Goal: Task Accomplishment & Management: Manage account settings

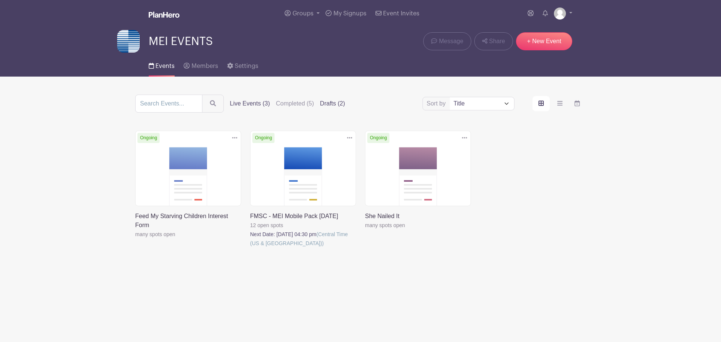
click at [331, 100] on label "Drafts (2)" at bounding box center [332, 103] width 25 height 9
click at [0, 0] on input "Drafts (2)" at bounding box center [0, 0] width 0 height 0
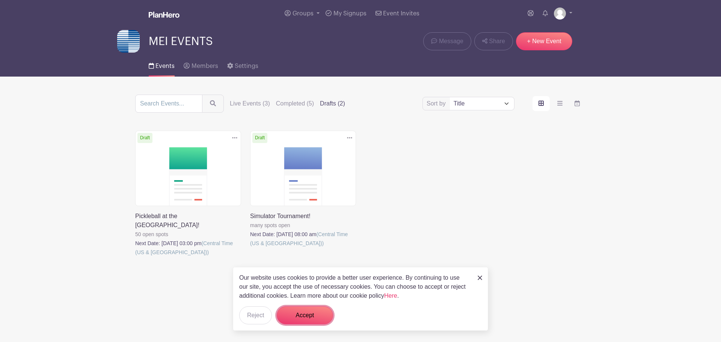
click at [300, 311] on button "Accept" at bounding box center [305, 315] width 56 height 18
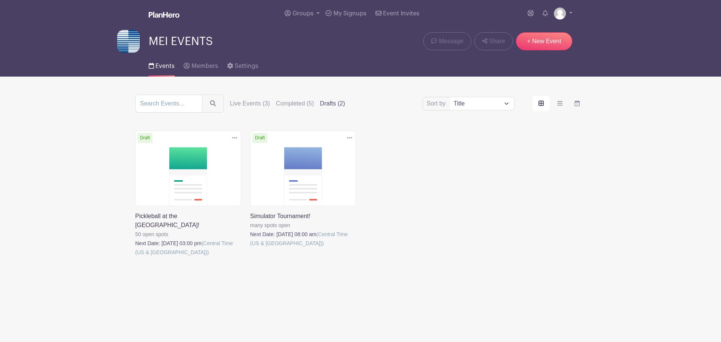
click at [250, 248] on link at bounding box center [250, 248] width 0 height 0
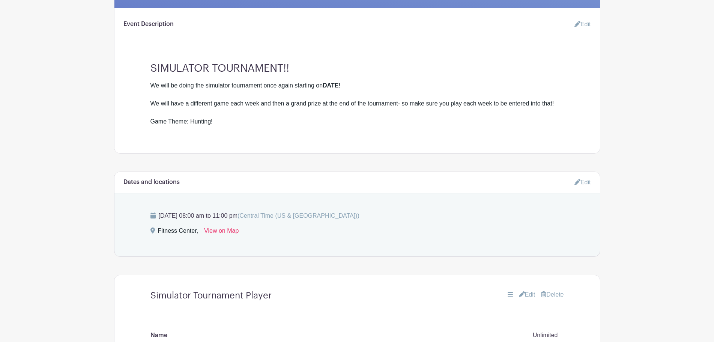
scroll to position [225, 0]
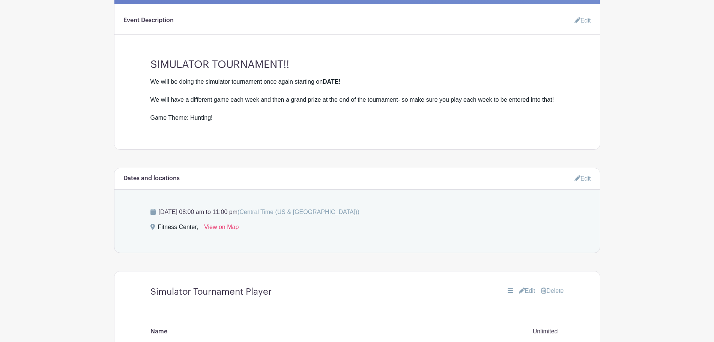
click at [588, 19] on link "Edit" at bounding box center [580, 20] width 23 height 15
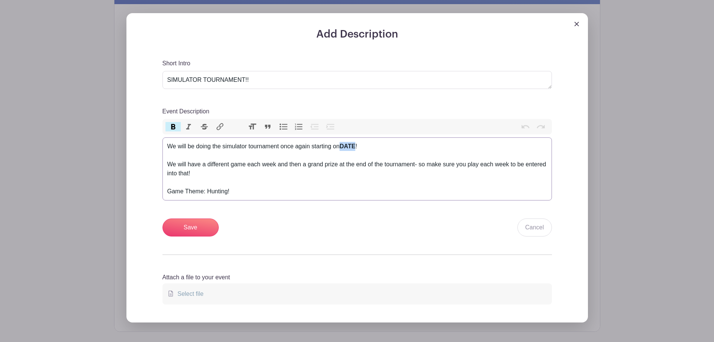
drag, startPoint x: 358, startPoint y: 146, endPoint x: 342, endPoint y: 145, distance: 15.8
click at [342, 145] on div "We will be doing the simulator tournament once again starting on DATE !" at bounding box center [357, 146] width 380 height 9
click at [367, 175] on div "We will have a different game each week and then a grand prize at the end of th…" at bounding box center [357, 178] width 380 height 36
click at [300, 182] on div "We will have a different game each week and then a grand prize at the end of th…" at bounding box center [357, 178] width 380 height 36
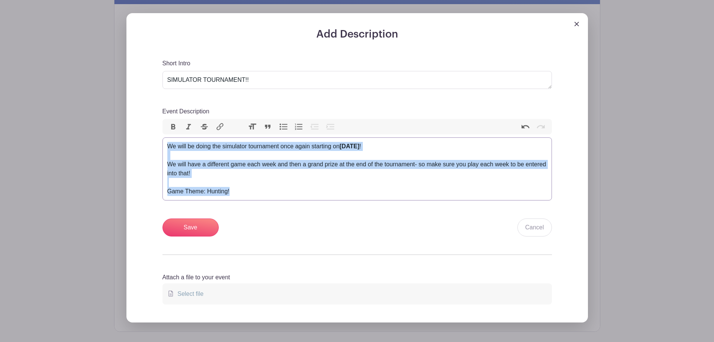
drag, startPoint x: 242, startPoint y: 191, endPoint x: 163, endPoint y: 136, distance: 96.3
click at [163, 136] on div "Event Description Bold Italic Strikethrough Link Heading Quote Code Bullets Num…" at bounding box center [358, 154] width 390 height 94
paste trix-editor "<div>Hello everyone!</div><div>&nbsp;</div><div>We will be doing the simulator …"
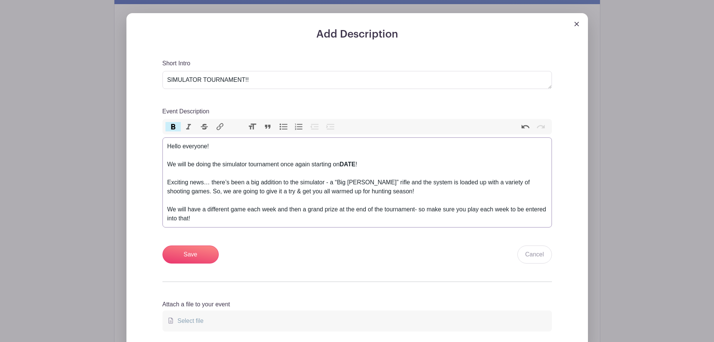
click at [355, 164] on strong "DATE" at bounding box center [348, 164] width 16 height 6
click at [359, 164] on div "We will be doing the simulator tournament once again starting on DATE !" at bounding box center [357, 164] width 380 height 9
drag, startPoint x: 342, startPoint y: 164, endPoint x: 385, endPoint y: 165, distance: 43.9
click at [385, 165] on div "We will be doing the simulator tournament once again starting on September 22nd…" at bounding box center [357, 164] width 380 height 9
click at [176, 129] on button "Bold" at bounding box center [174, 127] width 16 height 10
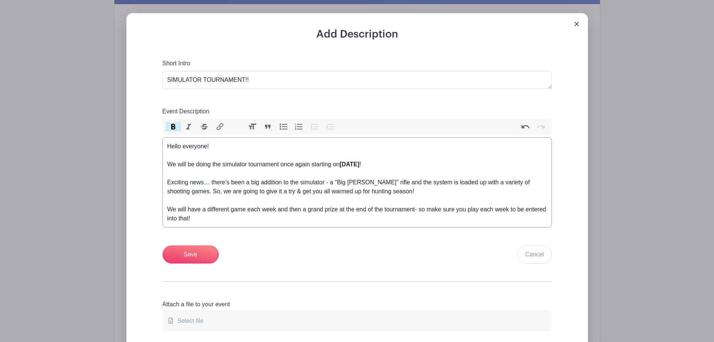
click at [292, 203] on div "Event Description" at bounding box center [357, 200] width 380 height 9
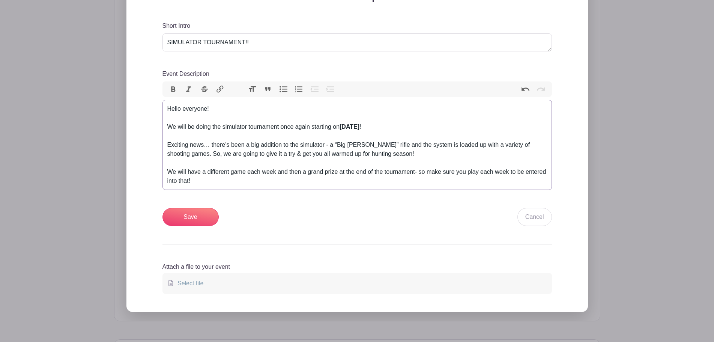
click at [248, 182] on div "We will have a different game each week and then a grand prize at the end of th…" at bounding box center [357, 176] width 380 height 18
click at [220, 179] on div "We will have a different game each week and then a grand prize at the end of th…" at bounding box center [357, 176] width 380 height 18
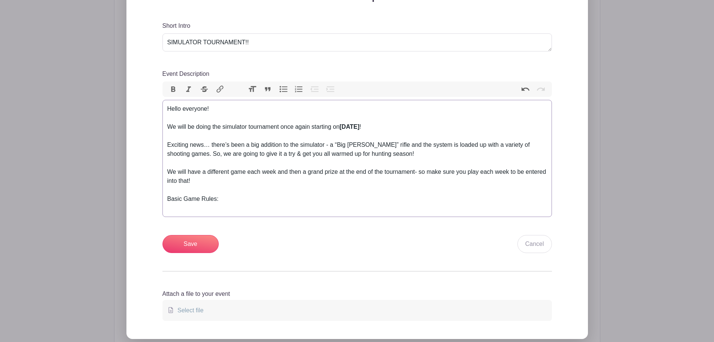
paste trix-editor "<ol><li>You get one practice round&nbsp;</li><li>The second time you play is th…"
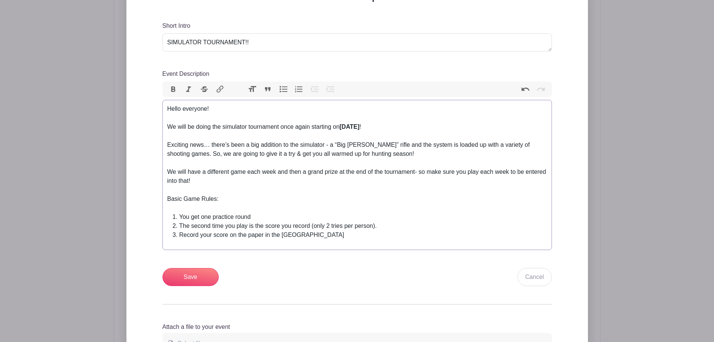
drag, startPoint x: 225, startPoint y: 197, endPoint x: 167, endPoint y: 199, distance: 58.2
click at [167, 199] on div "We will have a different game each week and then a grand prize at the end of th…" at bounding box center [357, 189] width 380 height 45
click at [174, 94] on span "Bold Italic Strikethrough Link" at bounding box center [197, 89] width 68 height 16
click at [172, 90] on button "Bold" at bounding box center [174, 89] width 16 height 10
click at [253, 200] on div "We will have a different game each week and then a grand prize at the end of th…" at bounding box center [357, 189] width 380 height 45
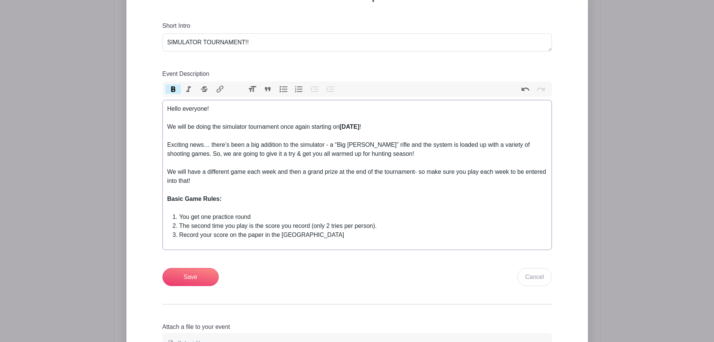
click at [251, 203] on div "We will have a different game each week and then a grand prize at the end of th…" at bounding box center [357, 189] width 380 height 45
click at [237, 211] on div "We will have a different game each week and then a grand prize at the end of th…" at bounding box center [357, 189] width 380 height 45
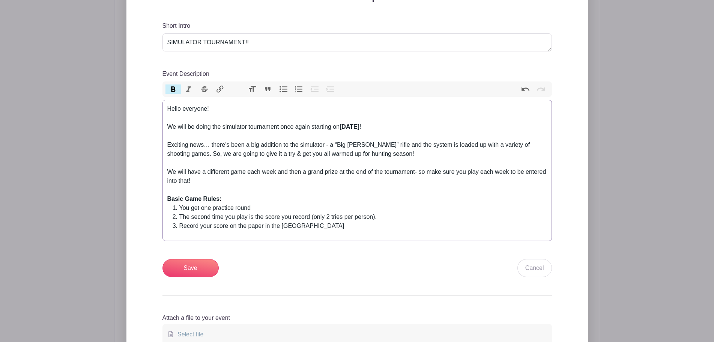
type trix-editor "<div>Hello everyone!</div><div>&nbsp;</div><div>We will be doing the simulator …"
click at [382, 231] on trix-editor "Hello everyone! We will be doing the simulator tournament once again starting o…" at bounding box center [358, 170] width 390 height 141
click at [195, 265] on input "Save" at bounding box center [191, 268] width 56 height 18
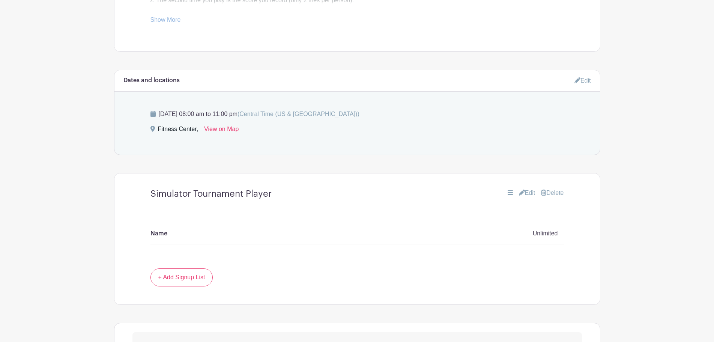
scroll to position [398, 0]
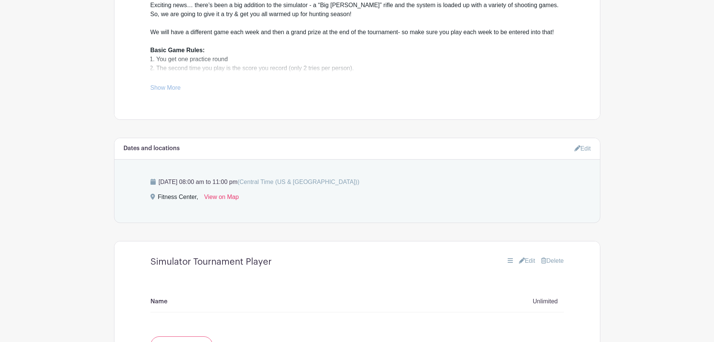
click at [588, 145] on link "Edit" at bounding box center [583, 148] width 17 height 12
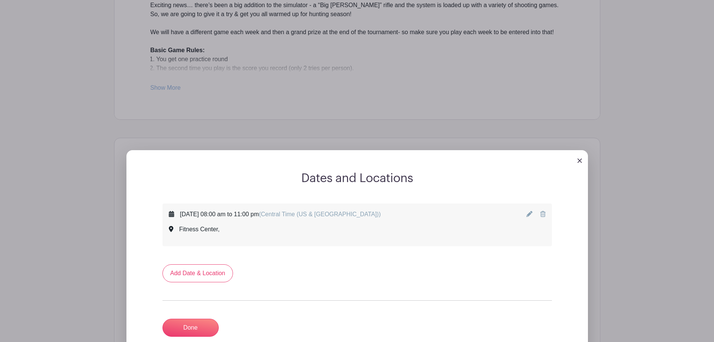
click at [526, 212] on div "Monday, October 06, 2025 at 08:00 am to 11:00 pm (Central Time (US & Canada)) F…" at bounding box center [357, 225] width 377 height 30
click at [530, 214] on icon at bounding box center [530, 214] width 6 height 6
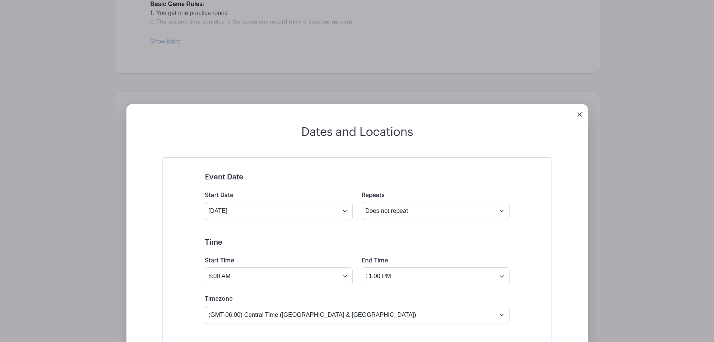
scroll to position [548, 0]
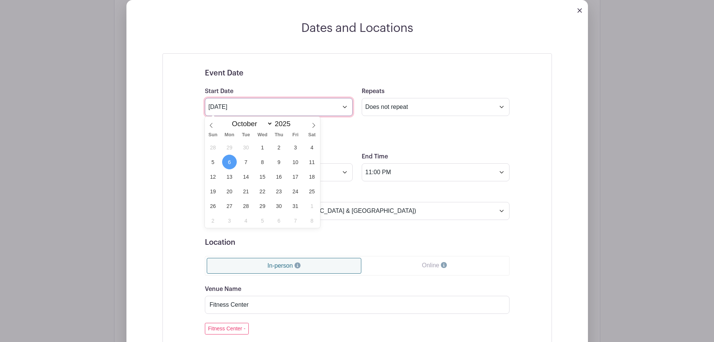
click at [334, 106] on input "Oct 6 2025" at bounding box center [279, 107] width 148 height 18
click at [211, 124] on icon at bounding box center [211, 125] width 5 height 5
select select "8"
click at [233, 193] on span "22" at bounding box center [229, 191] width 15 height 15
type input "Sep 22 2025"
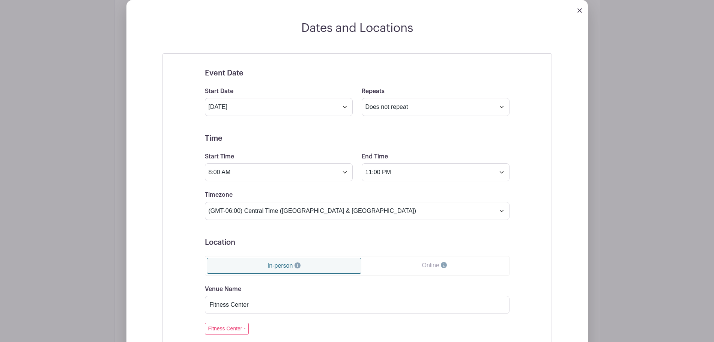
click at [293, 137] on h5 "Time" at bounding box center [357, 138] width 305 height 9
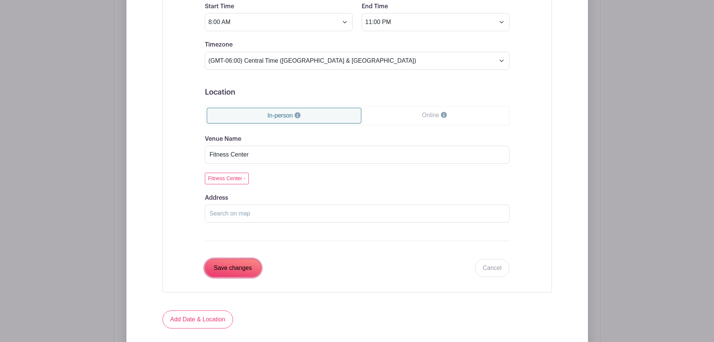
click at [245, 267] on input "Save changes" at bounding box center [233, 268] width 56 height 18
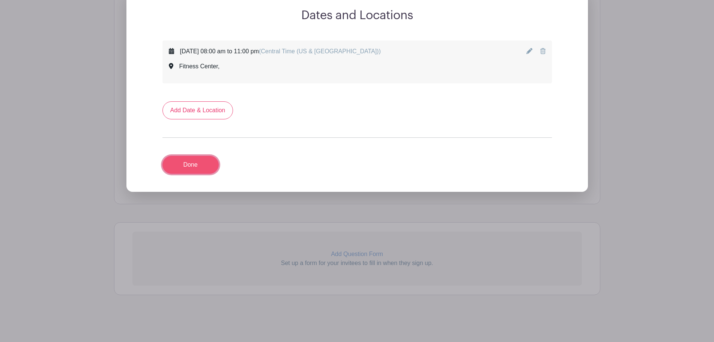
click at [197, 163] on link "Done" at bounding box center [191, 165] width 56 height 18
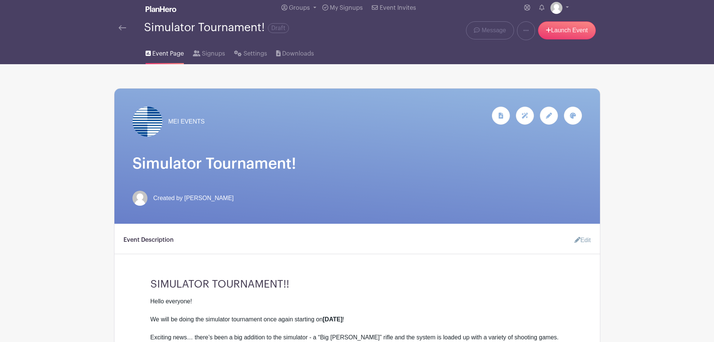
scroll to position [0, 0]
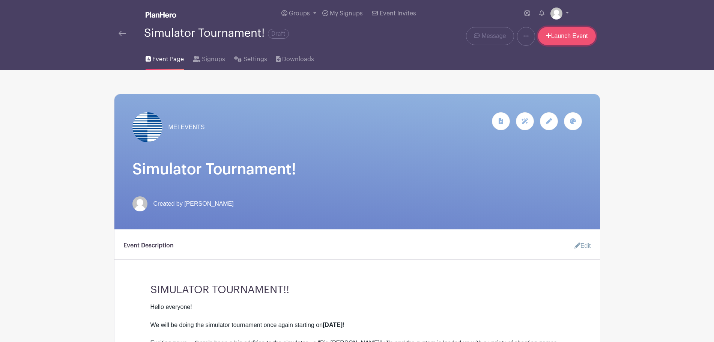
click at [570, 37] on link "Launch Event" at bounding box center [567, 36] width 58 height 18
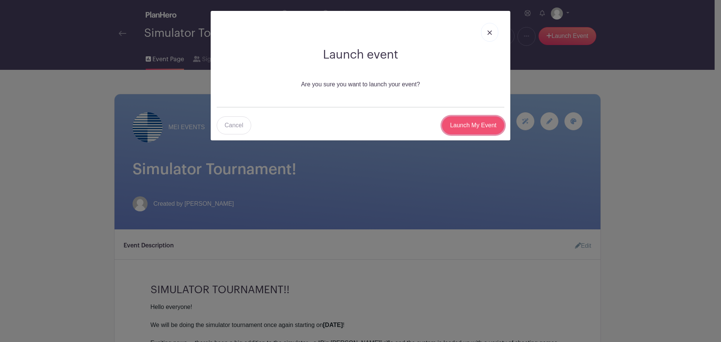
click at [474, 126] on input "Launch My Event" at bounding box center [473, 125] width 62 height 18
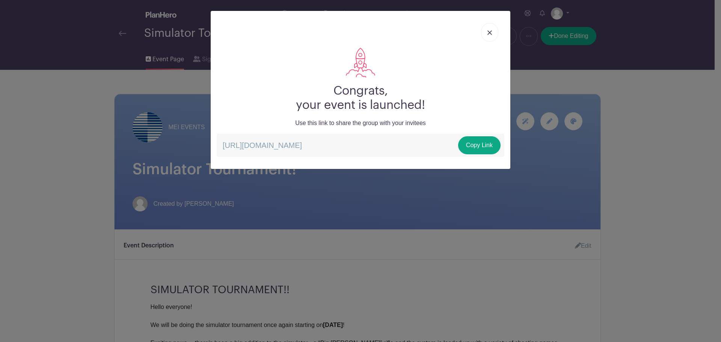
click at [491, 35] on link at bounding box center [489, 32] width 17 height 19
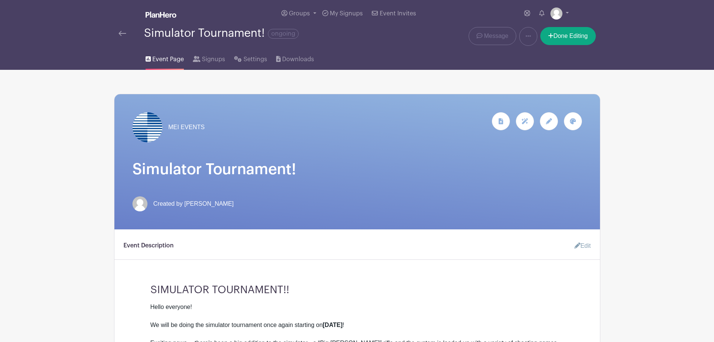
click at [118, 35] on div "Simulator Tournament! ongoing" at bounding box center [256, 36] width 284 height 19
click at [120, 31] on img at bounding box center [123, 33] width 8 height 5
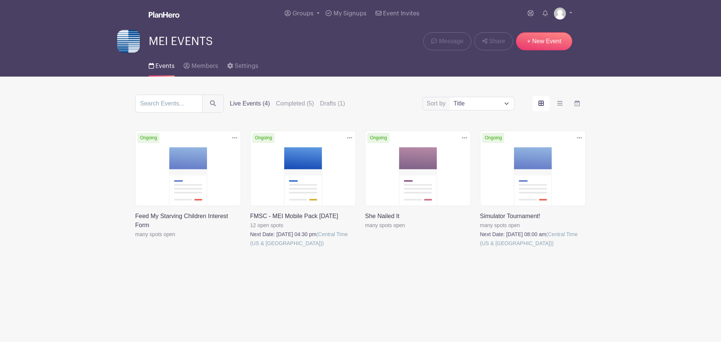
click at [244, 105] on label "Live Events (4)" at bounding box center [250, 103] width 40 height 9
click at [0, 0] on input "Live Events (4)" at bounding box center [0, 0] width 0 height 0
click at [480, 248] on link at bounding box center [480, 248] width 0 height 0
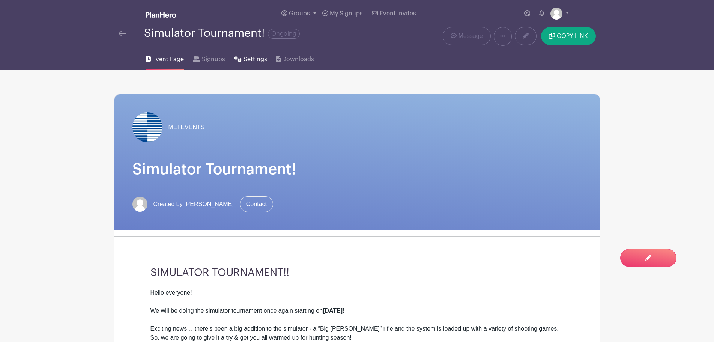
click at [249, 57] on span "Settings" at bounding box center [256, 59] width 24 height 9
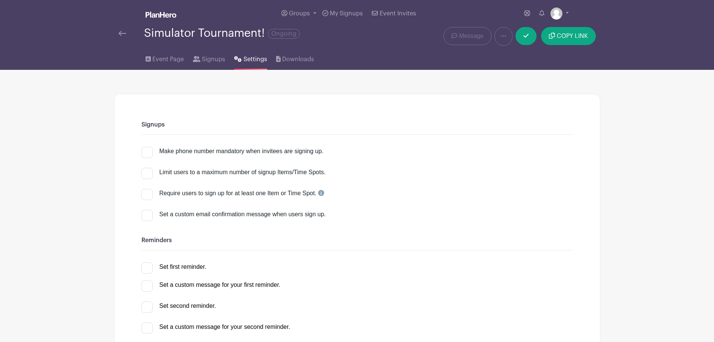
click at [117, 34] on div "Simulator Tournament! Ongoing" at bounding box center [256, 36] width 284 height 19
click at [118, 33] on div "Simulator Tournament! Ongoing" at bounding box center [256, 36] width 284 height 19
click at [125, 30] on link at bounding box center [123, 33] width 8 height 9
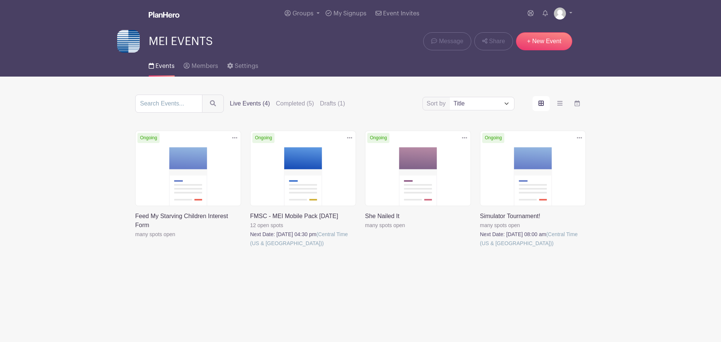
click at [480, 248] on link at bounding box center [480, 248] width 0 height 0
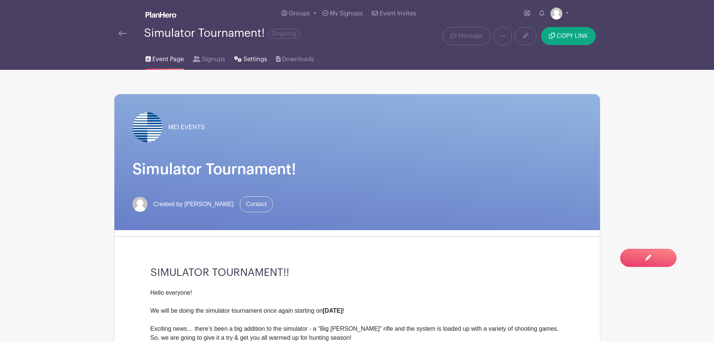
click at [237, 56] on link "Settings" at bounding box center [250, 58] width 33 height 24
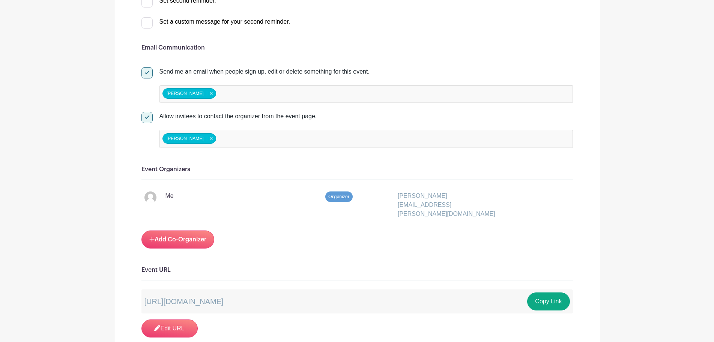
scroll to position [413, 0]
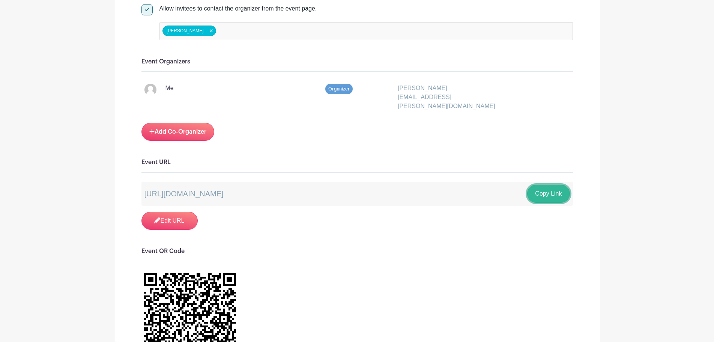
click at [539, 185] on button "Copy Link" at bounding box center [548, 194] width 42 height 18
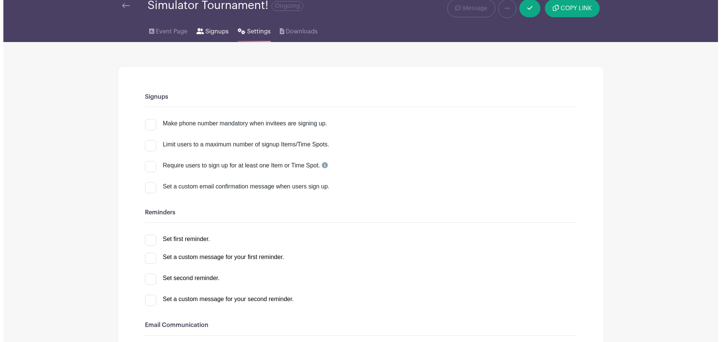
scroll to position [0, 0]
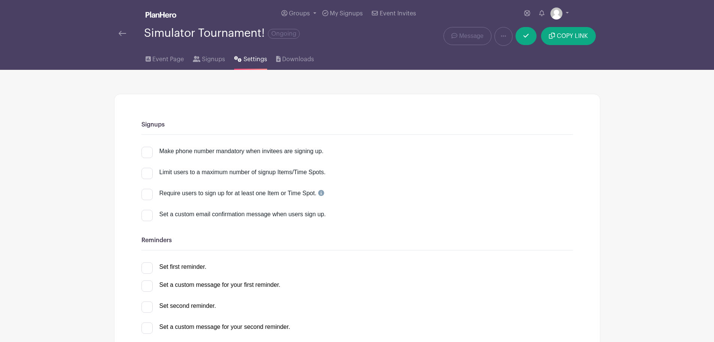
click at [117, 33] on div "Simulator Tournament! Ongoing" at bounding box center [256, 36] width 284 height 19
click at [120, 31] on img at bounding box center [123, 33] width 8 height 5
